Goal: Transaction & Acquisition: Purchase product/service

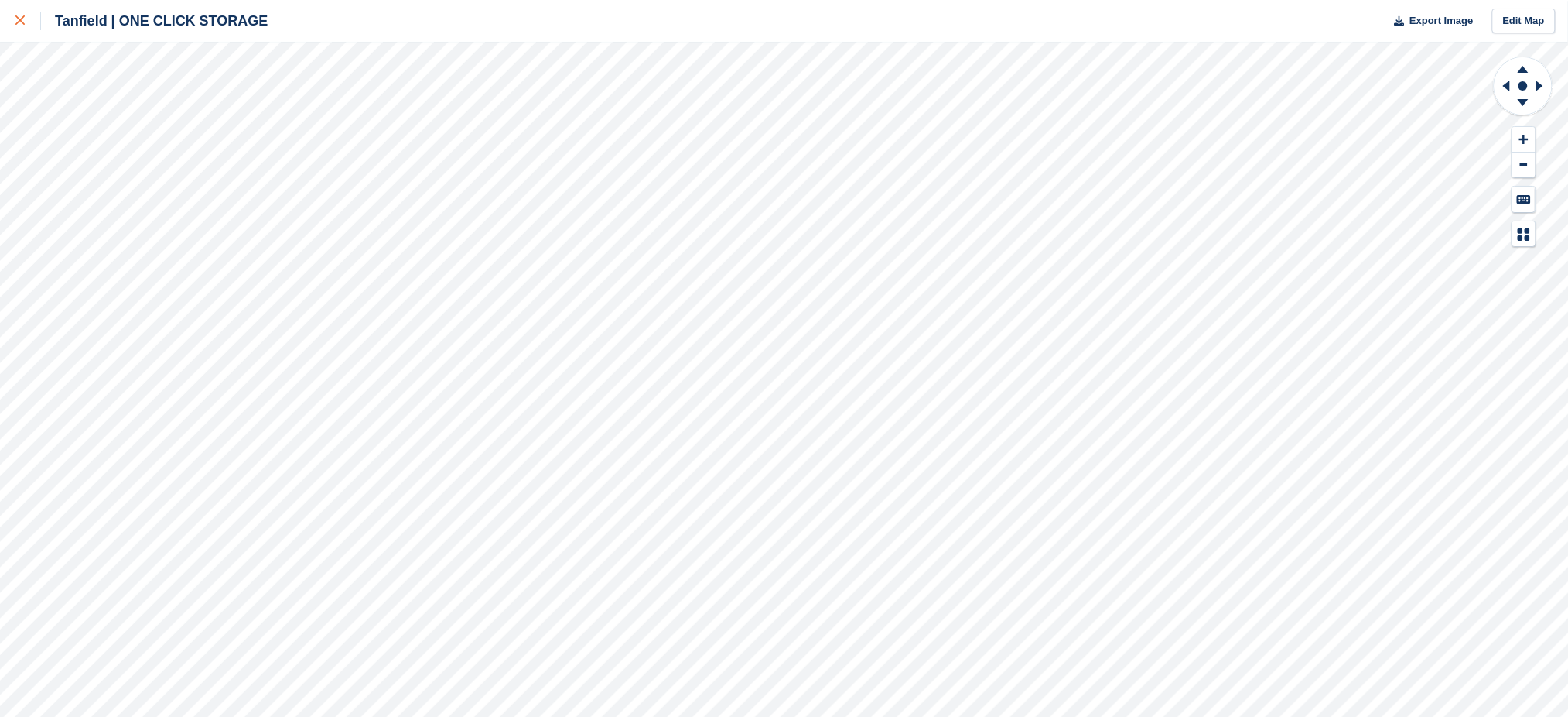
click at [28, 23] on div at bounding box center [29, 21] width 25 height 18
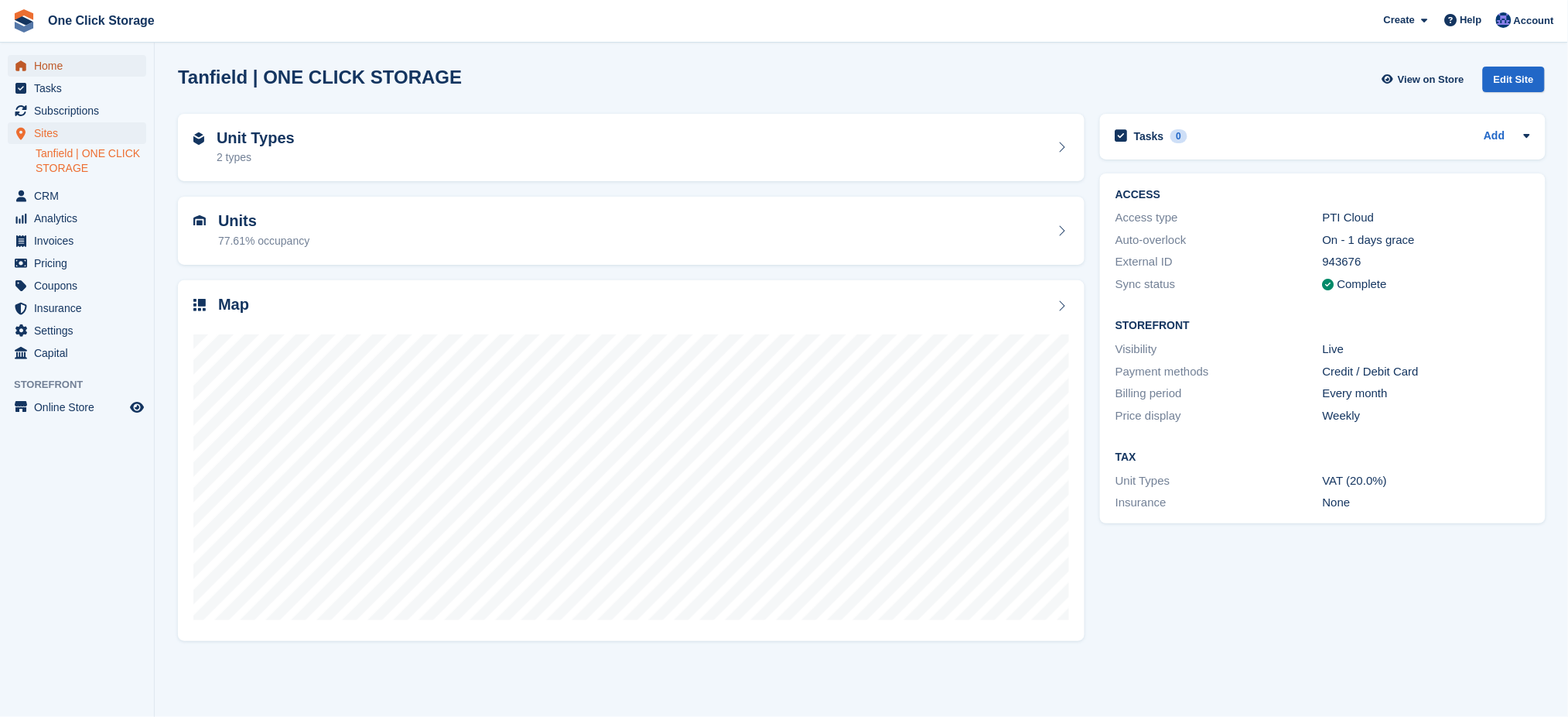
click at [63, 68] on span "Home" at bounding box center [80, 65] width 93 height 21
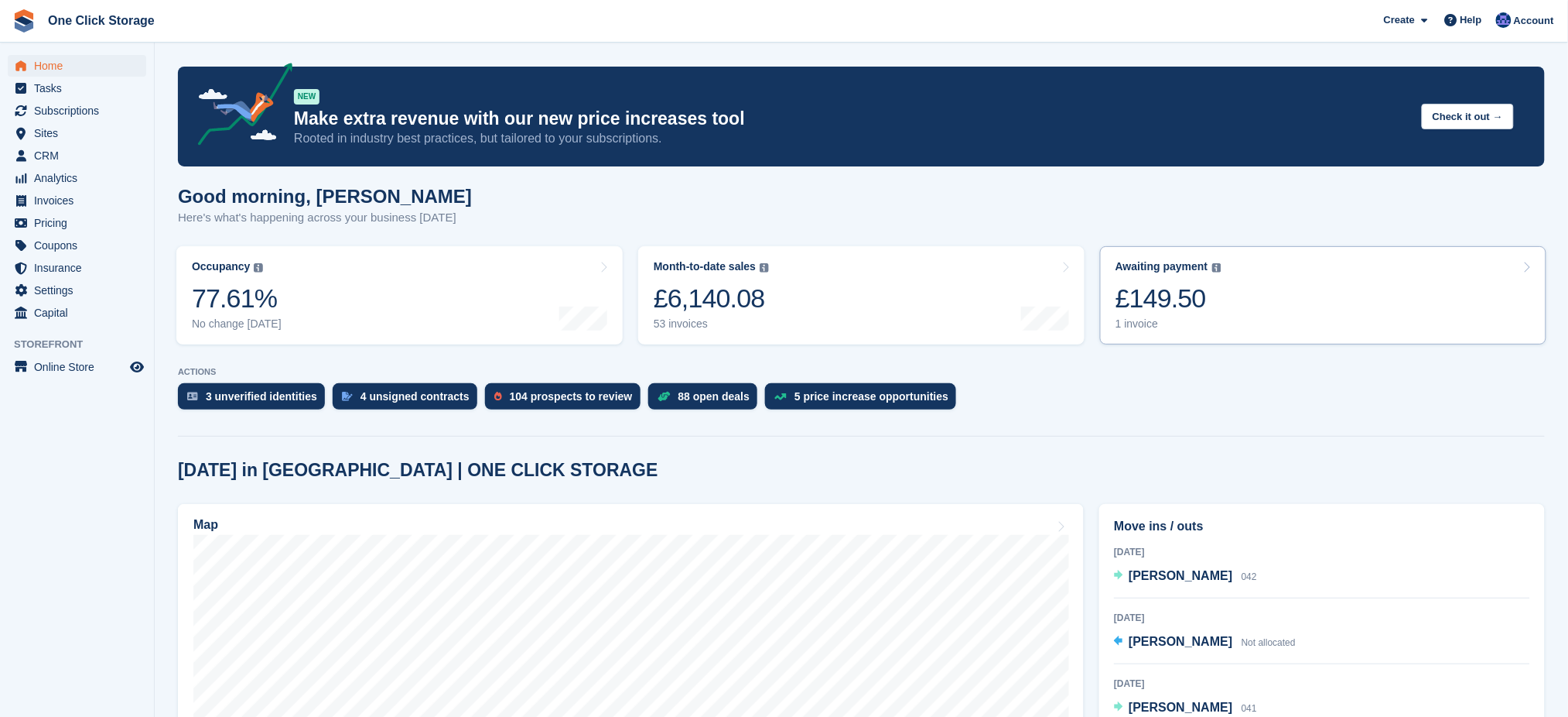
click at [1153, 304] on div "£149.50" at bounding box center [1168, 298] width 106 height 32
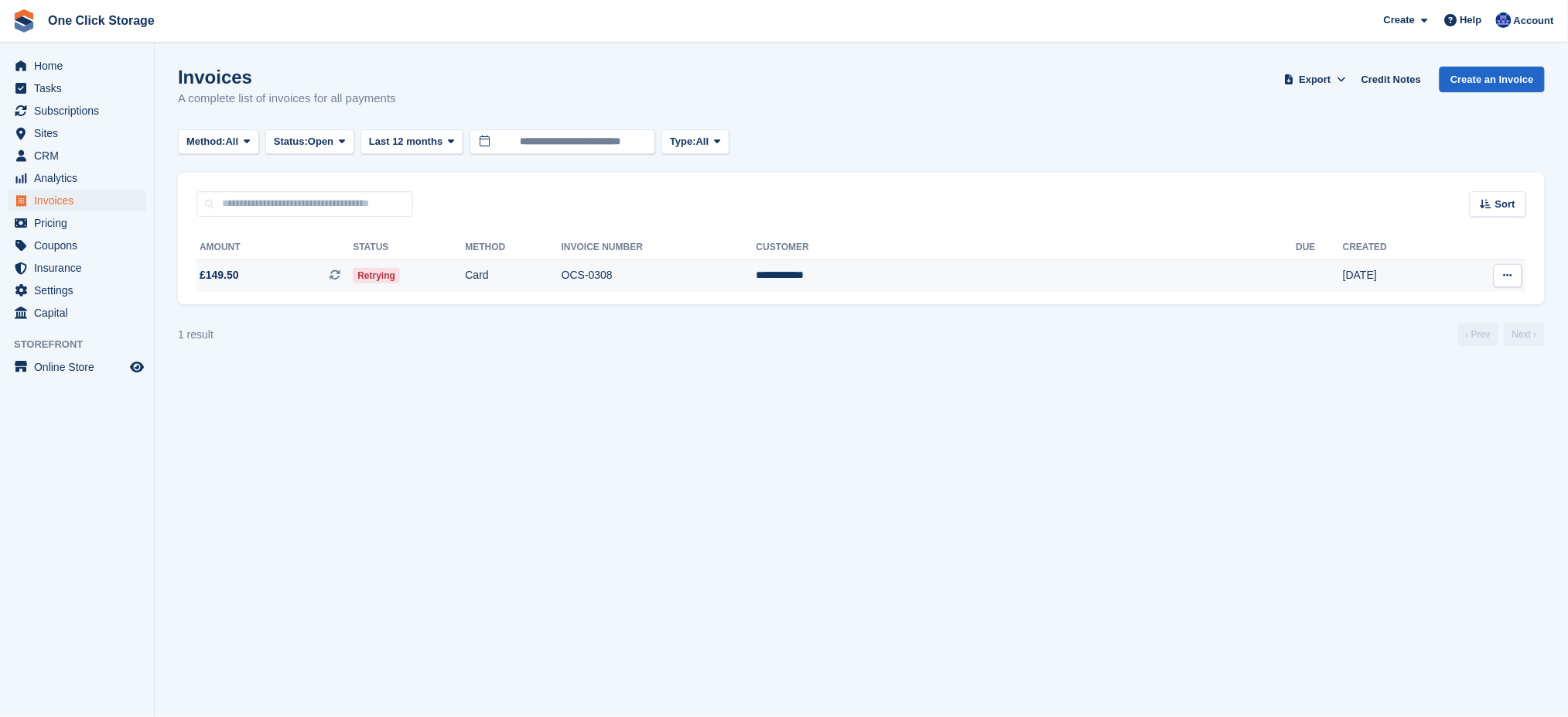
click at [1516, 273] on button at bounding box center [1509, 275] width 29 height 23
click at [304, 282] on span "£149.50 This is a recurring subscription invoice." at bounding box center [274, 275] width 156 height 16
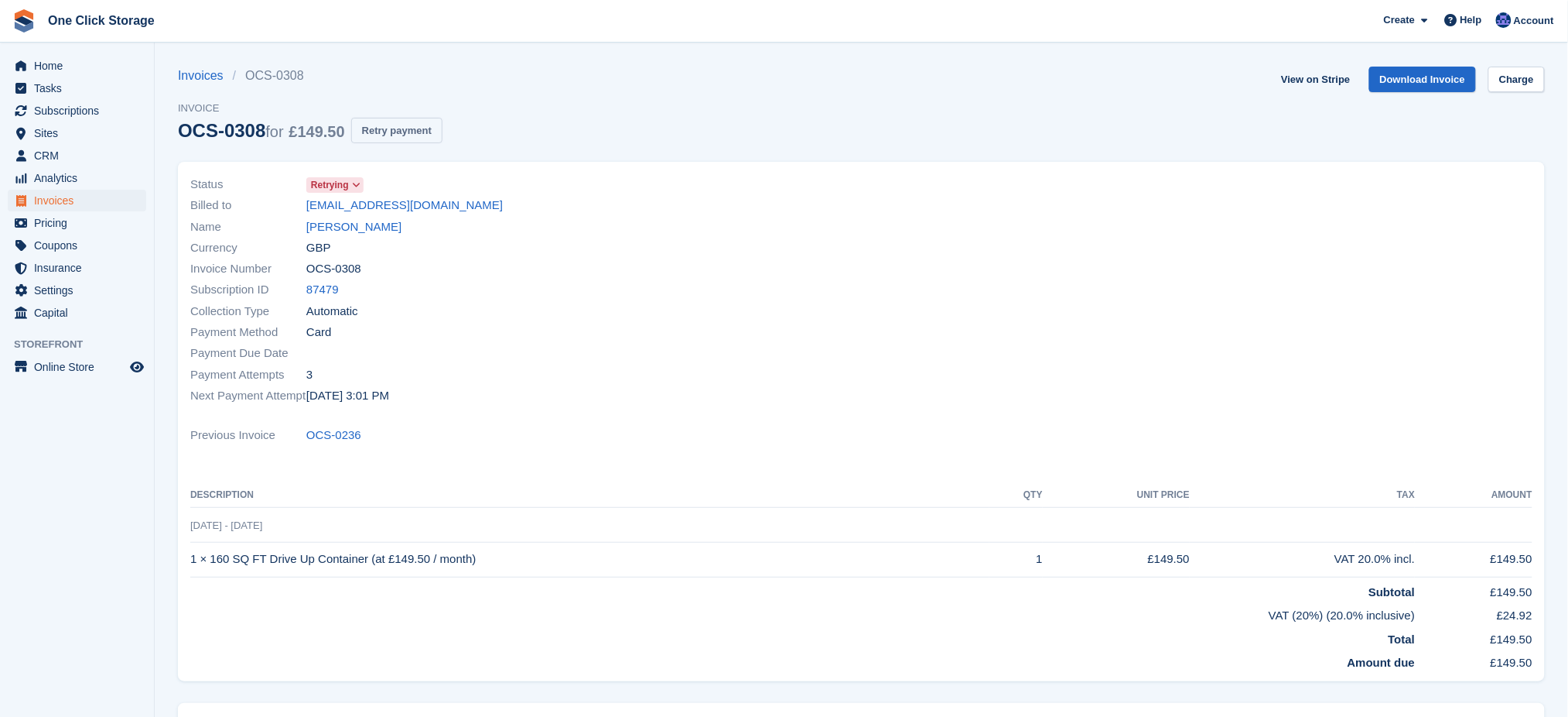
click at [430, 132] on button "Retry payment" at bounding box center [396, 130] width 91 height 25
click at [82, 67] on span "Home" at bounding box center [80, 65] width 93 height 21
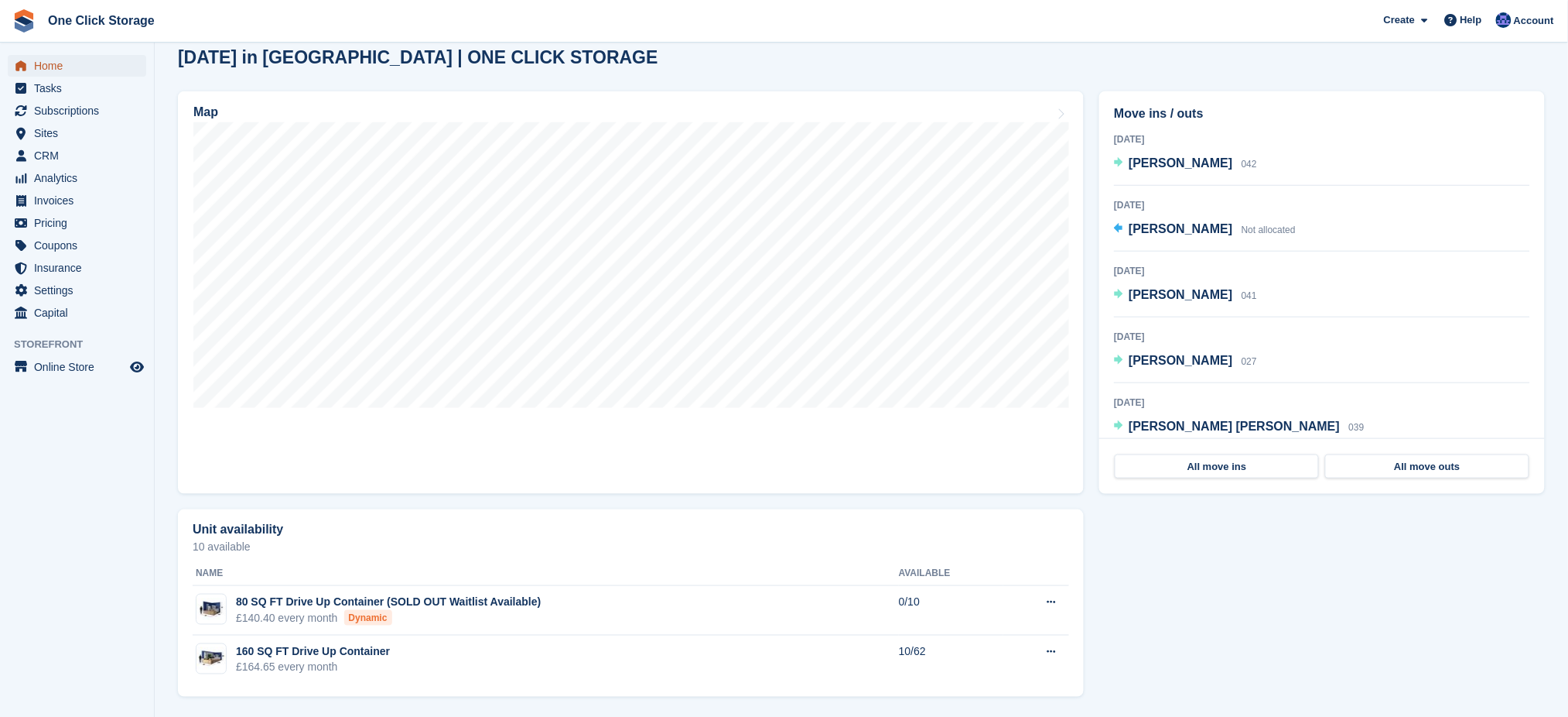
click at [63, 63] on span "Home" at bounding box center [80, 65] width 93 height 21
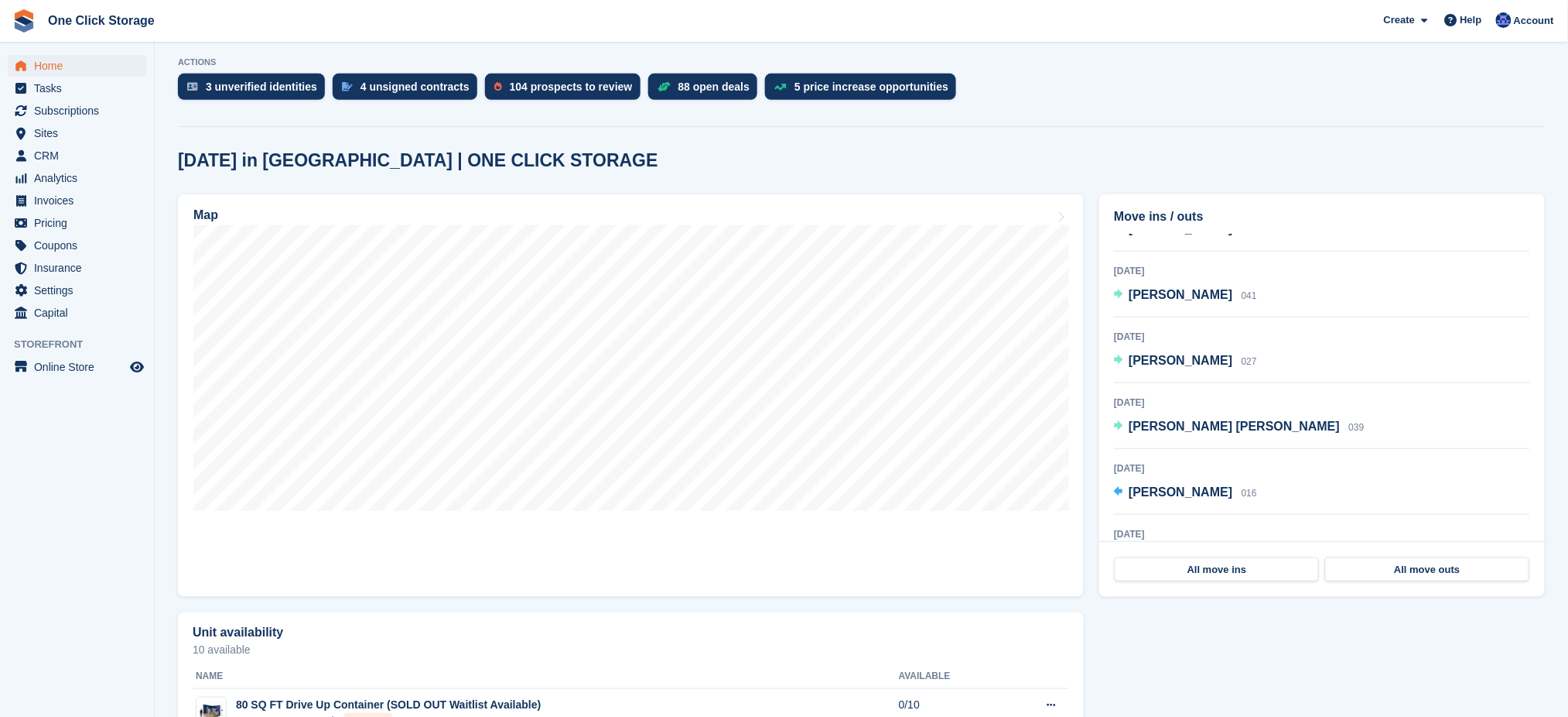
scroll to position [163, 0]
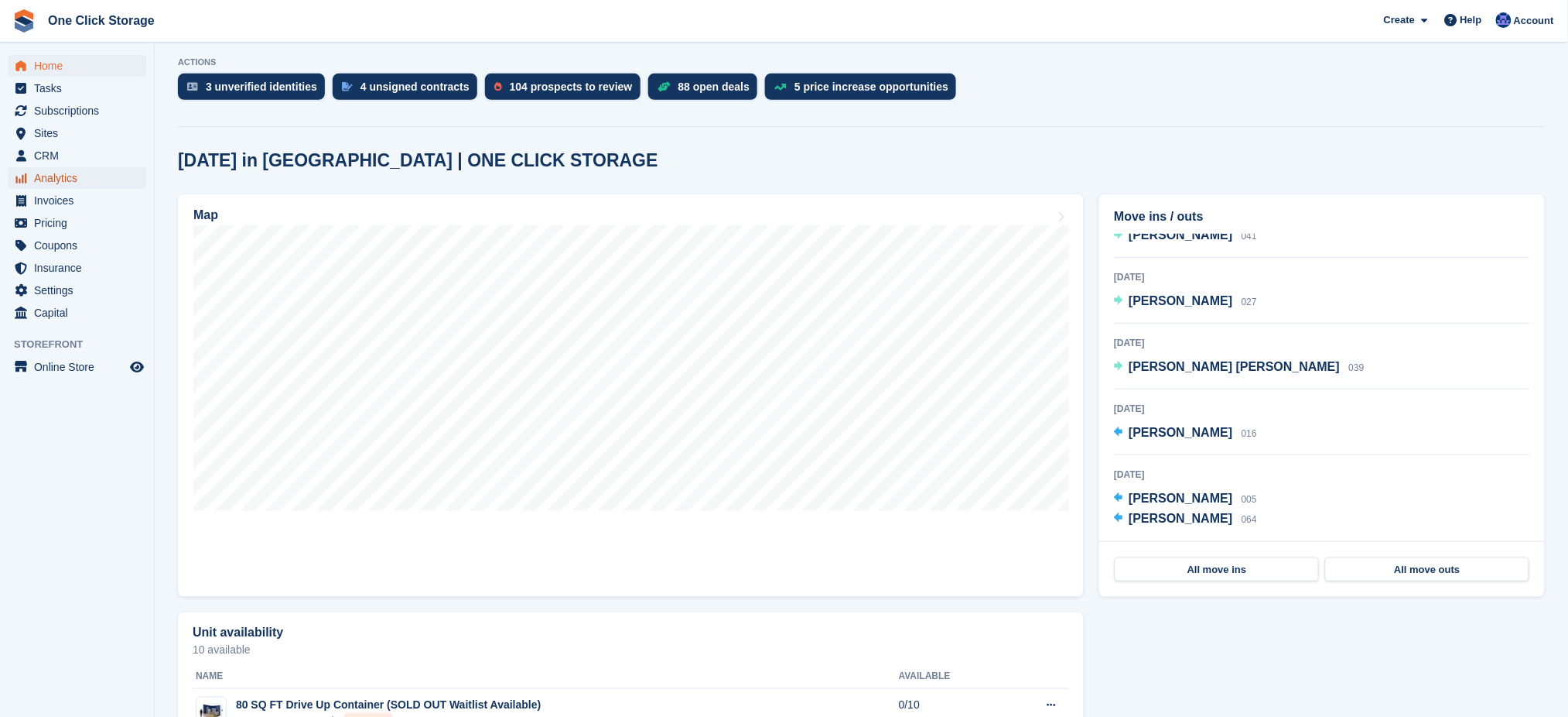
click at [57, 174] on span "Analytics" at bounding box center [80, 178] width 93 height 21
